Goal: Navigation & Orientation: Understand site structure

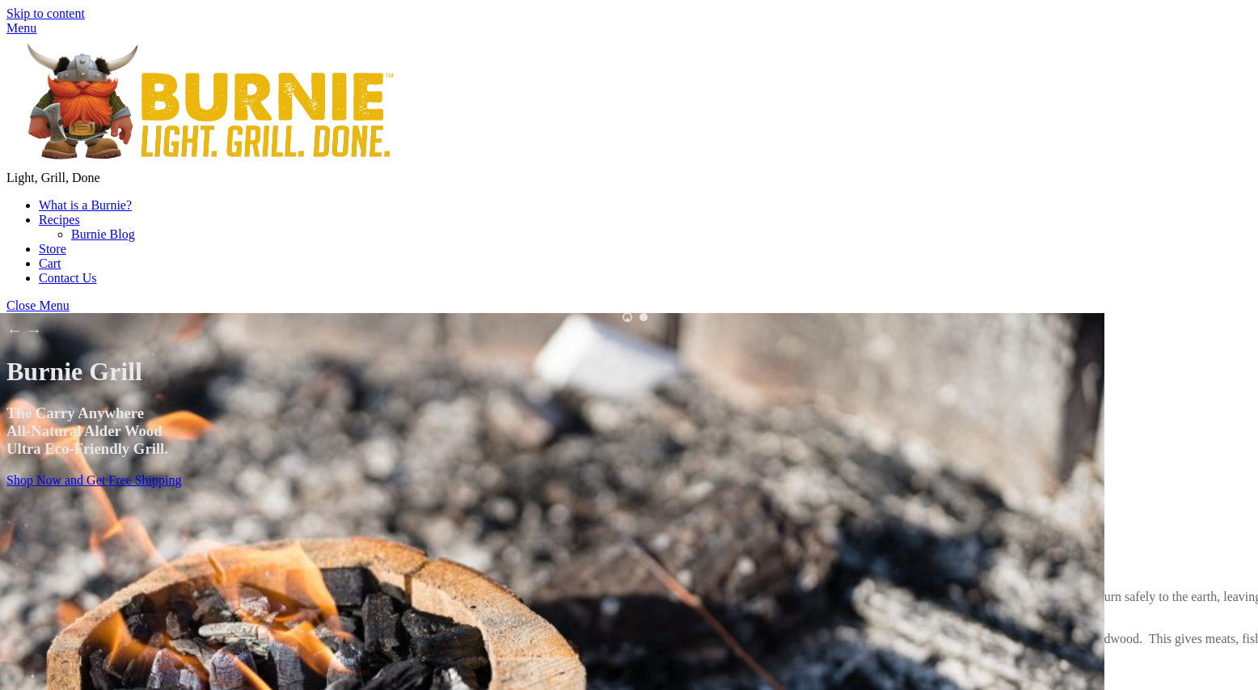
scroll to position [103, 0]
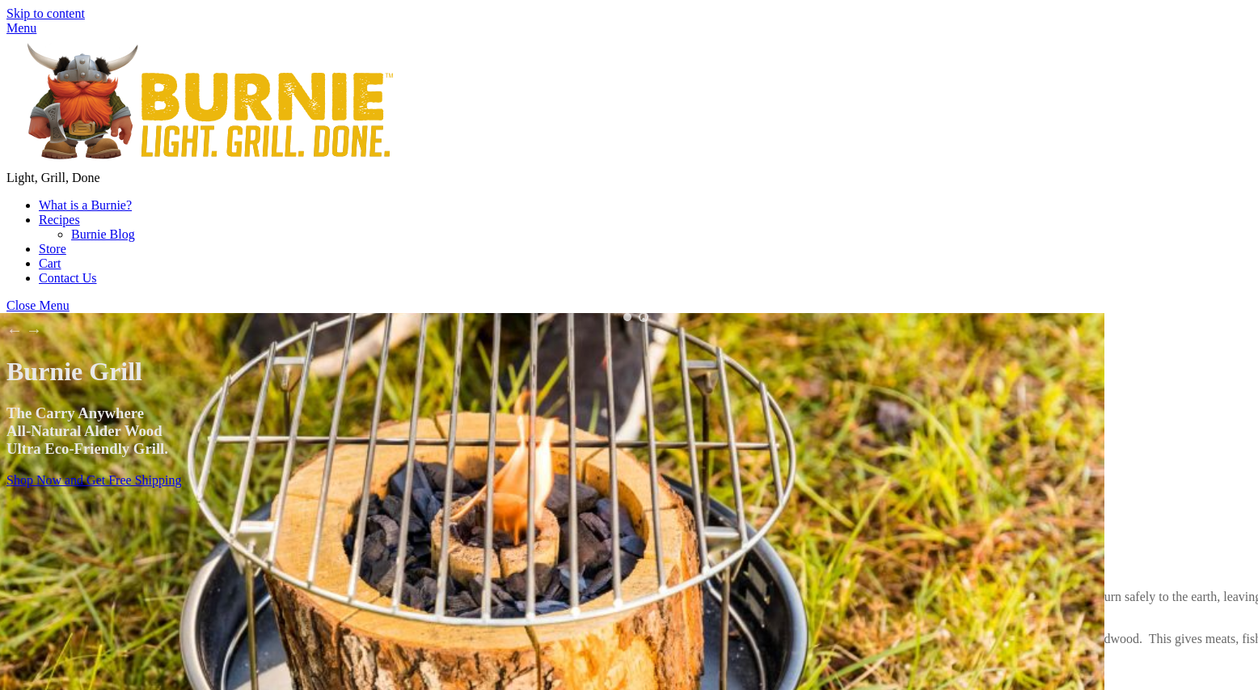
click at [162, 48] on img at bounding box center [208, 102] width 404 height 132
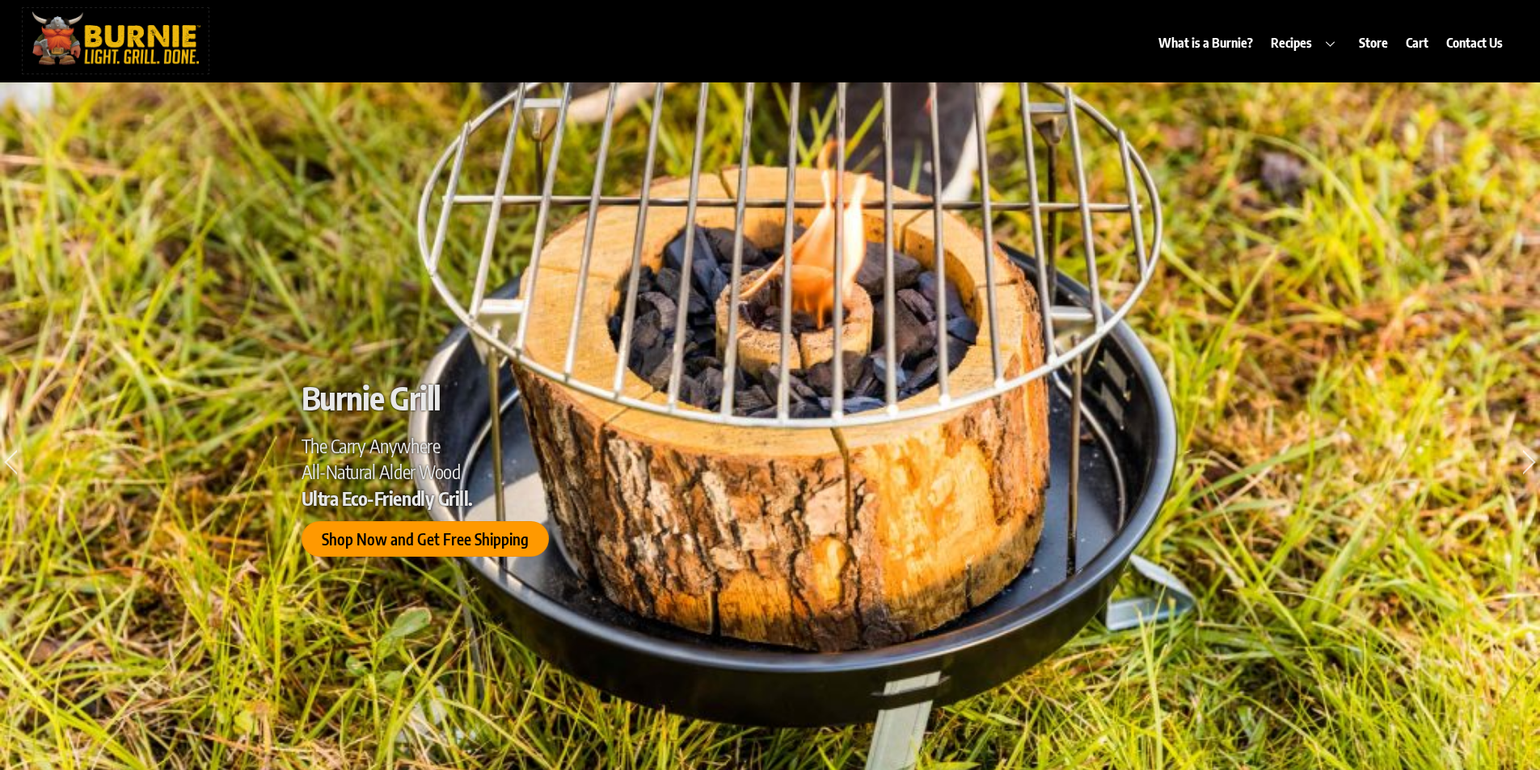
click at [32, 29] on img at bounding box center [116, 38] width 186 height 61
click at [107, 36] on img at bounding box center [116, 38] width 186 height 61
drag, startPoint x: 412, startPoint y: 40, endPoint x: 409, endPoint y: 30, distance: 10.2
click at [409, 30] on div "What is a Burnie? Recipes Burnie Blog Store Cart Contact Us" at bounding box center [867, 32] width 1301 height 57
